Goal: Information Seeking & Learning: Learn about a topic

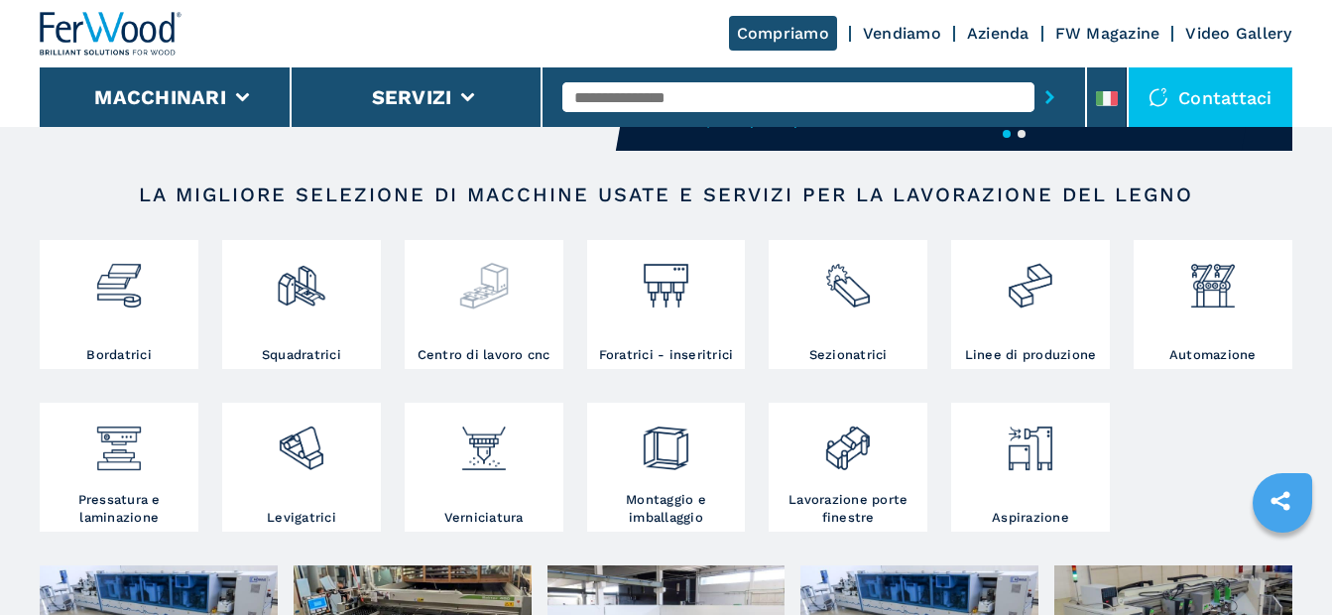
click at [489, 316] on div at bounding box center [484, 295] width 149 height 101
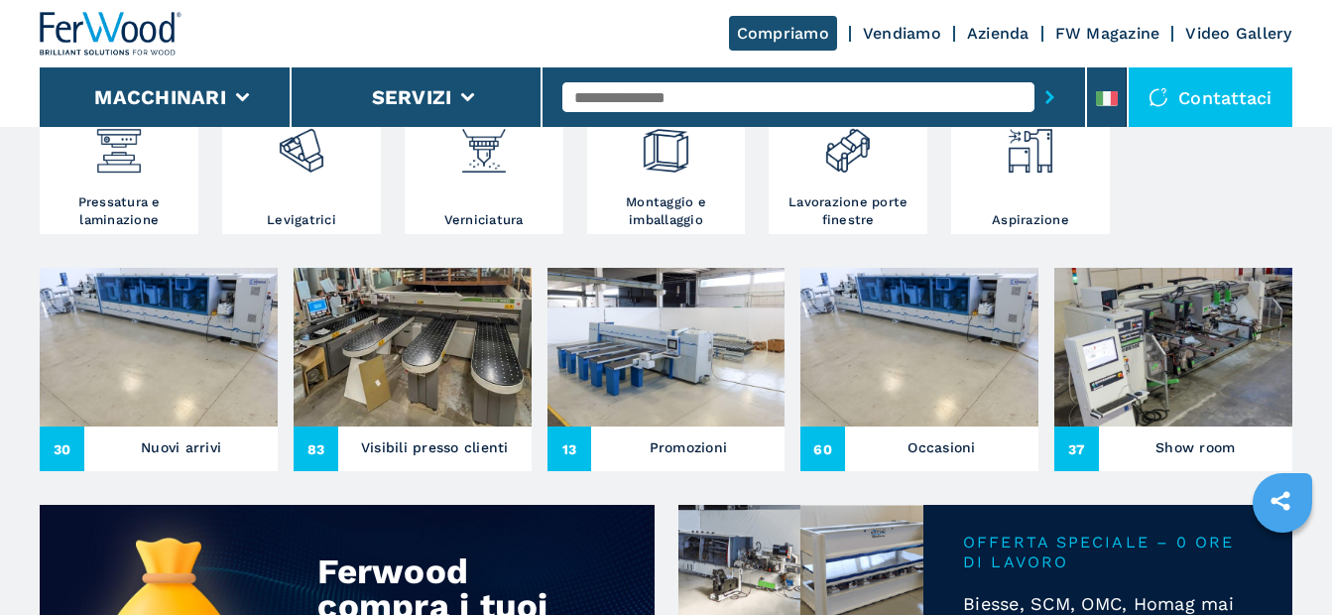
scroll to position [694, 0]
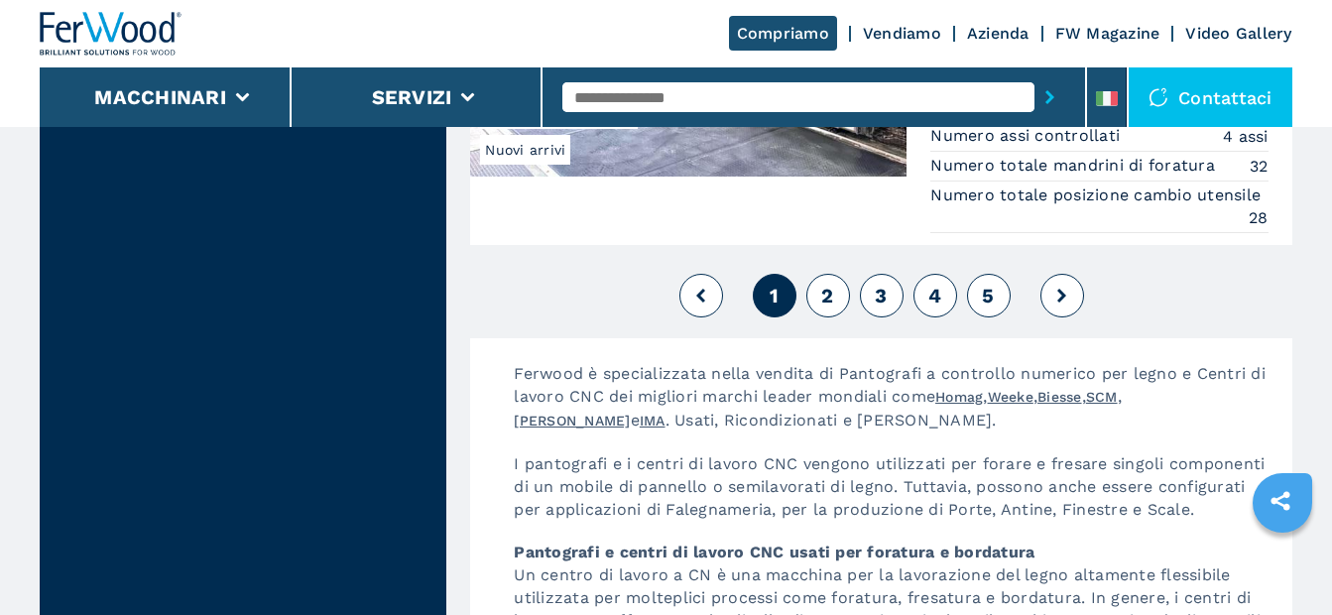
scroll to position [5256, 0]
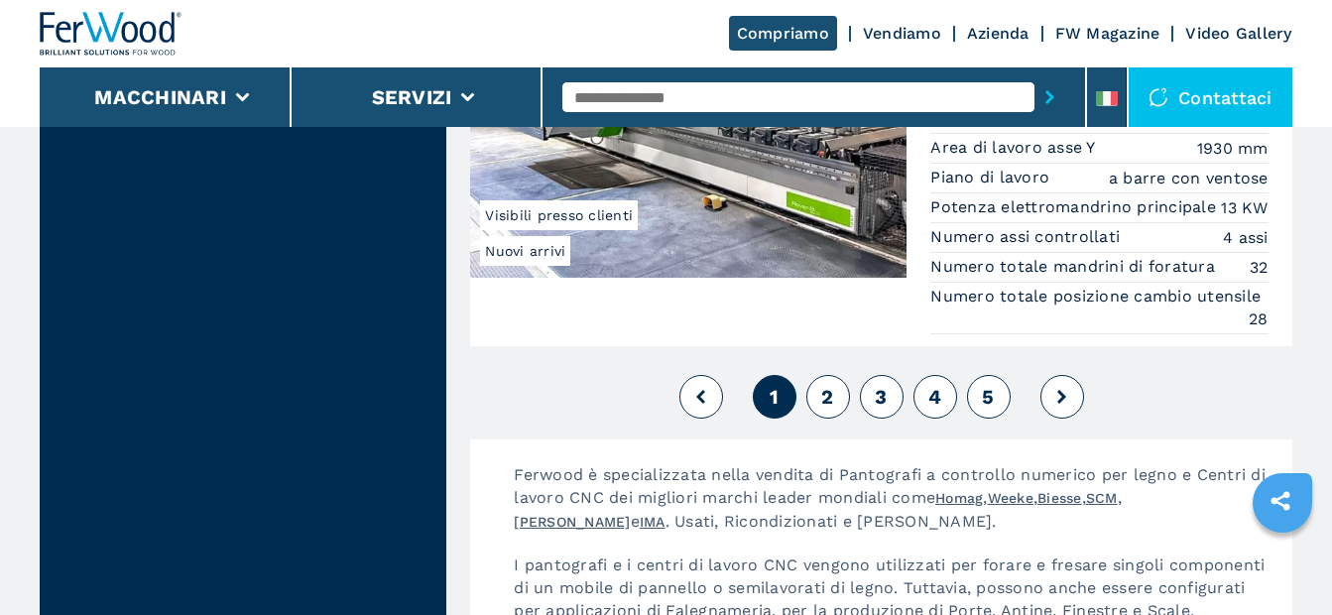
click at [832, 385] on span "2" at bounding box center [827, 397] width 12 height 24
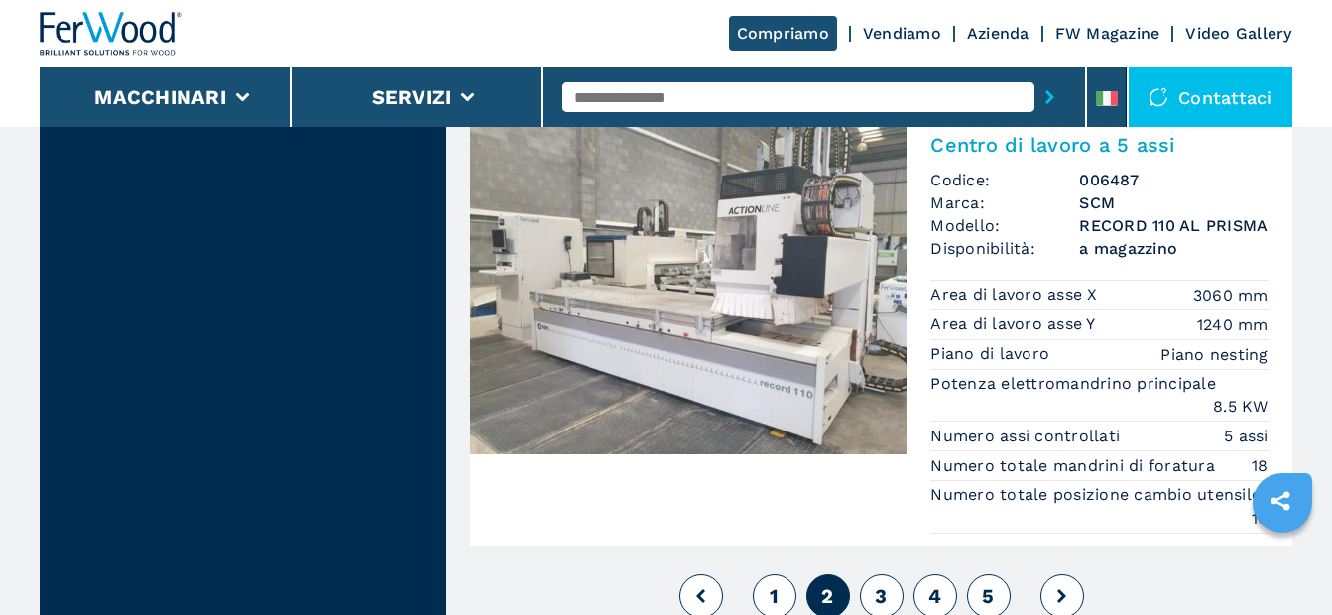
scroll to position [5355, 0]
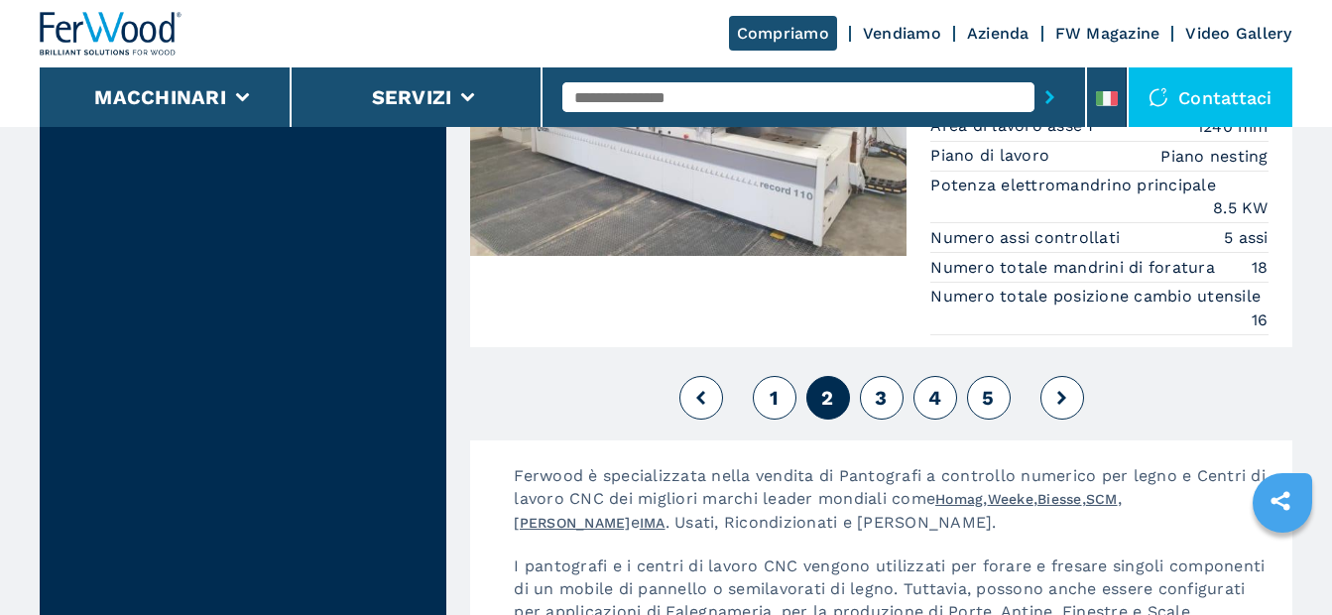
click at [878, 386] on span "3" at bounding box center [881, 398] width 12 height 24
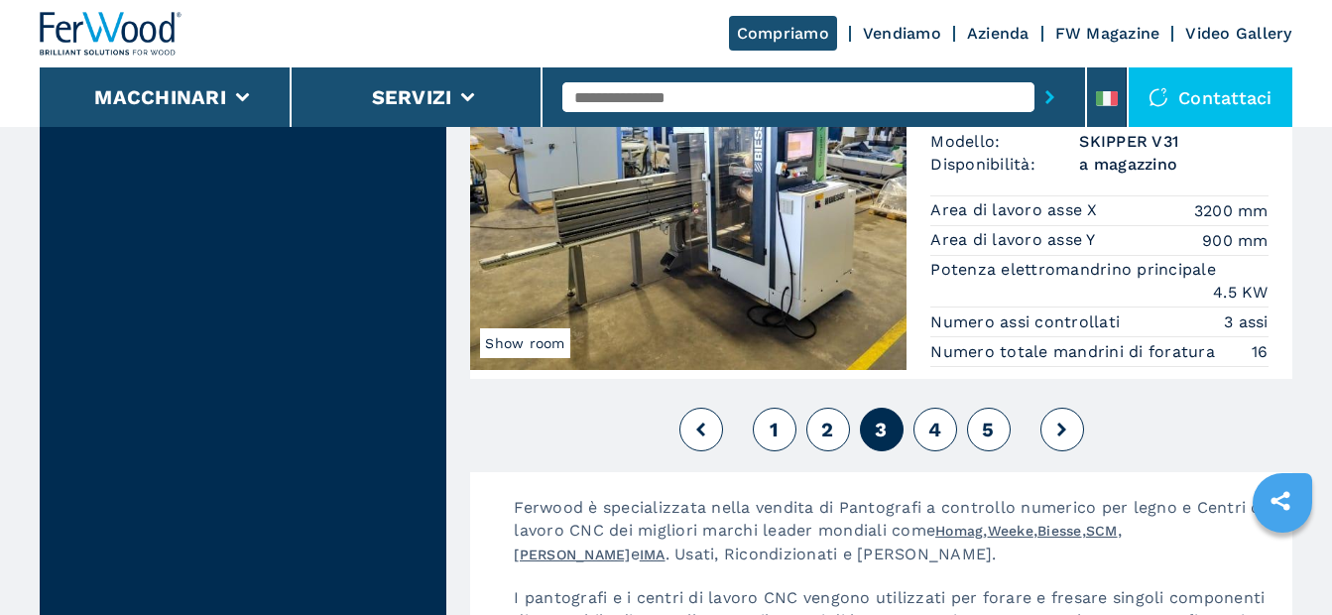
scroll to position [5256, 0]
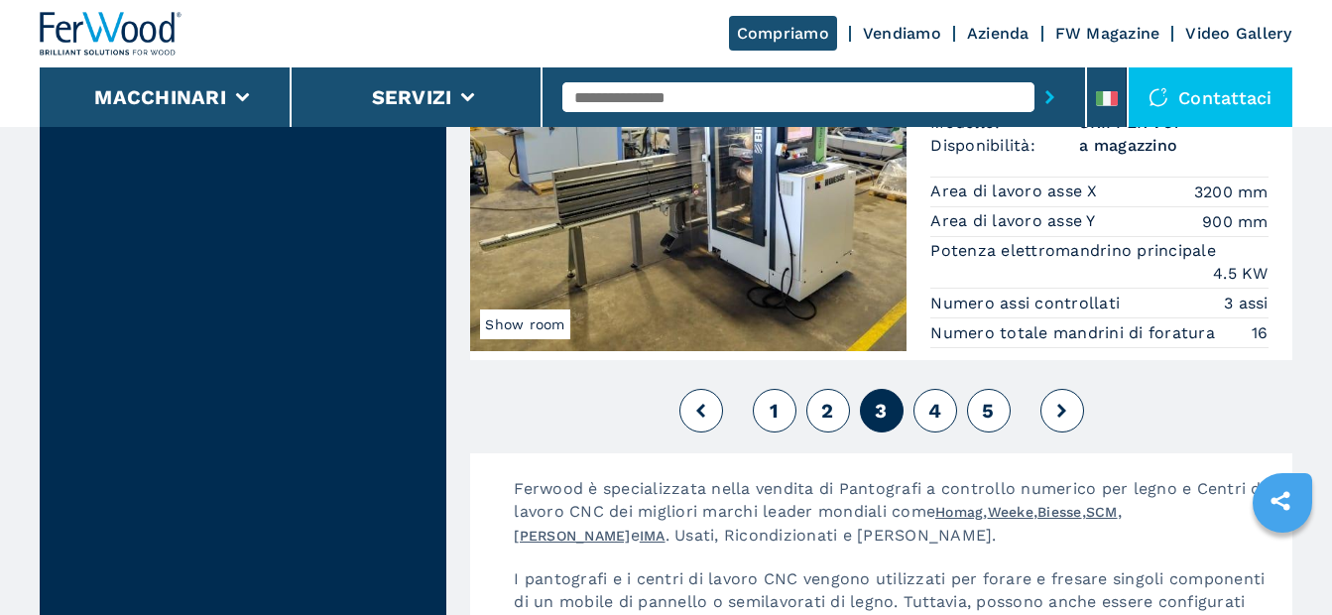
click at [936, 411] on span "4" at bounding box center [934, 411] width 13 height 24
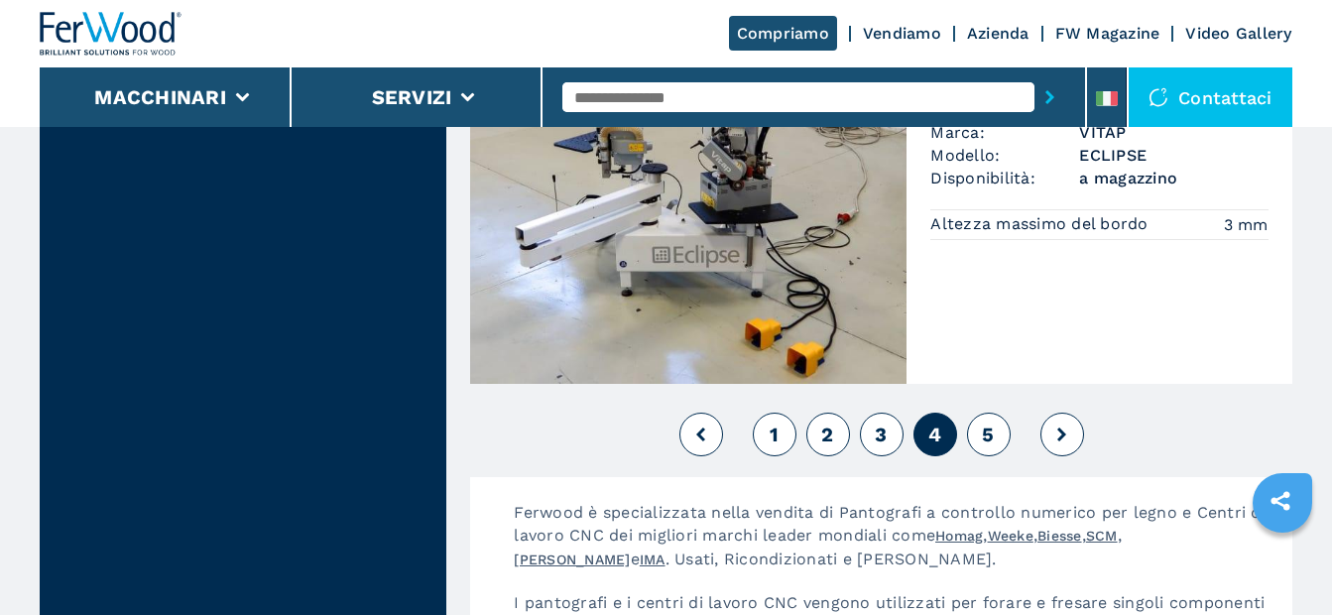
scroll to position [5157, 0]
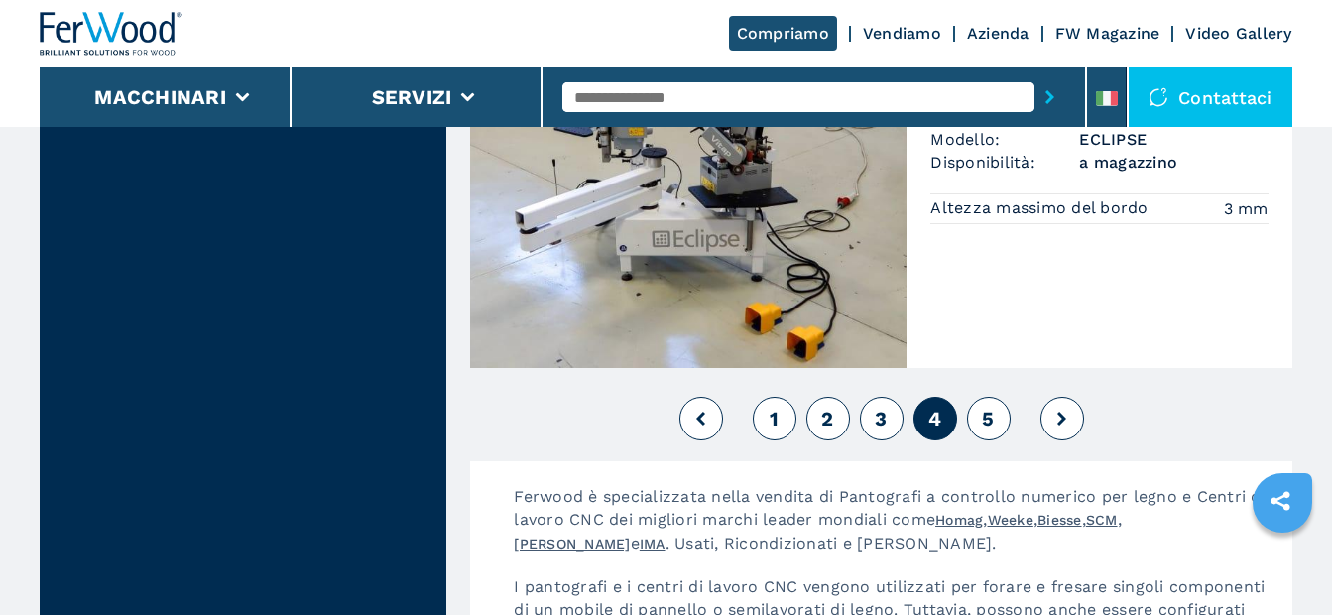
click at [984, 407] on span "5" at bounding box center [988, 419] width 12 height 24
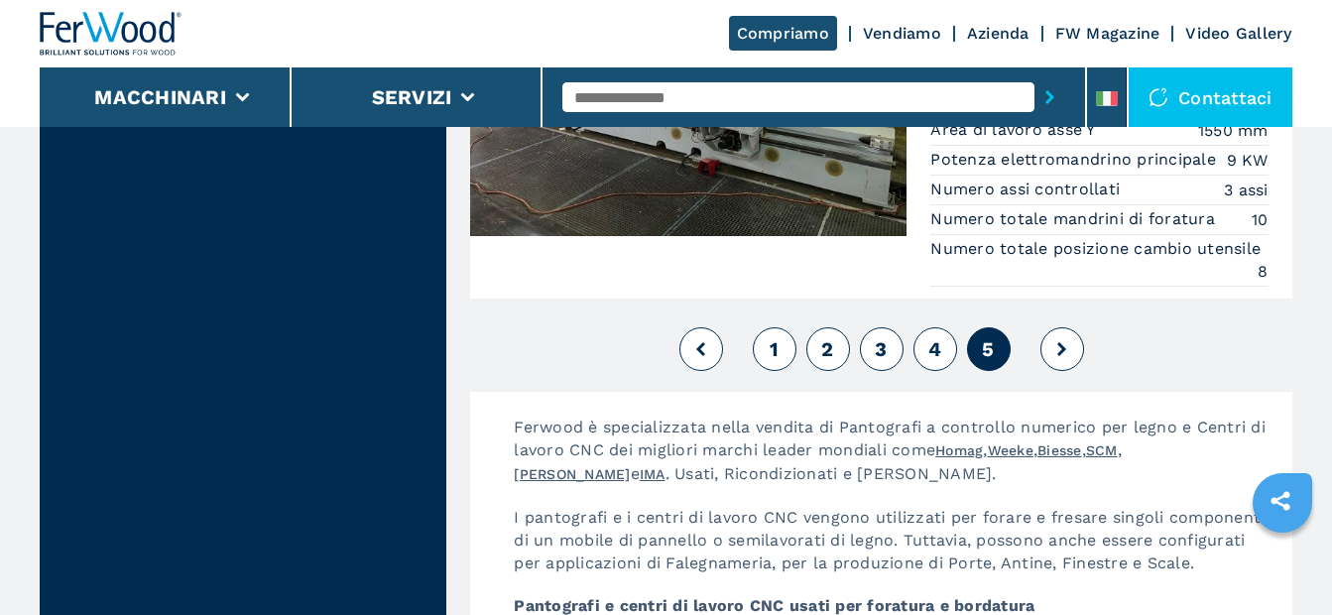
scroll to position [3867, 0]
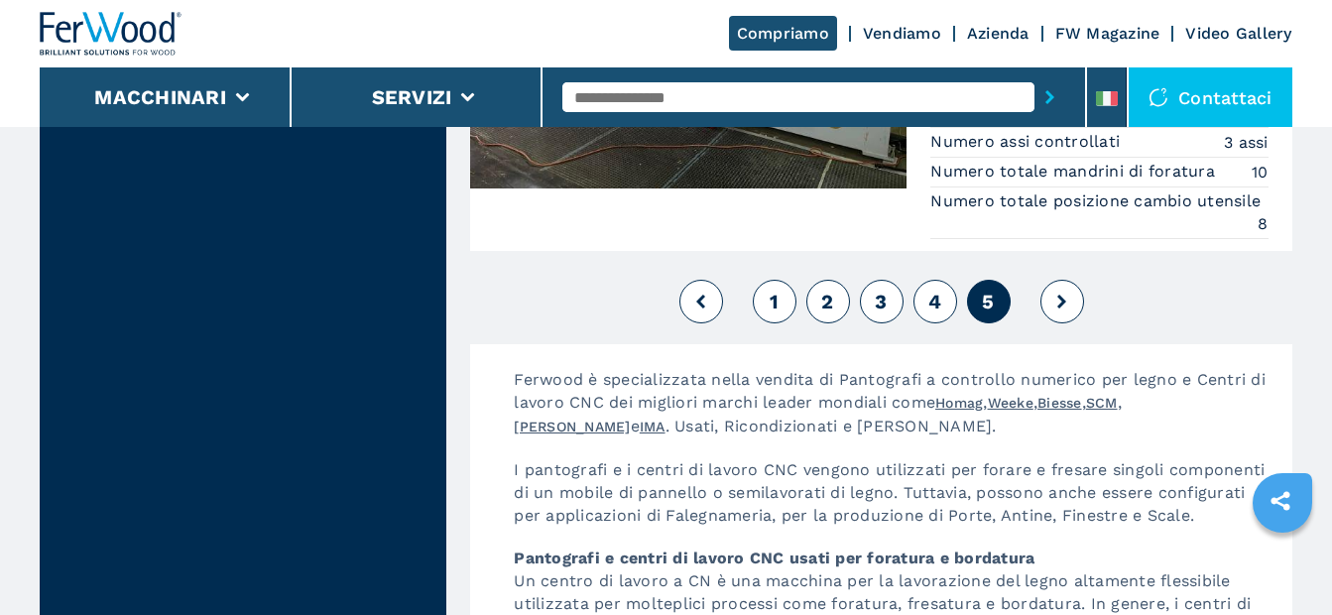
click at [1057, 307] on button at bounding box center [1062, 302] width 44 height 44
click at [1059, 304] on icon at bounding box center [1061, 302] width 9 height 14
click at [941, 298] on span "4" at bounding box center [934, 302] width 13 height 24
